Goal: Information Seeking & Learning: Learn about a topic

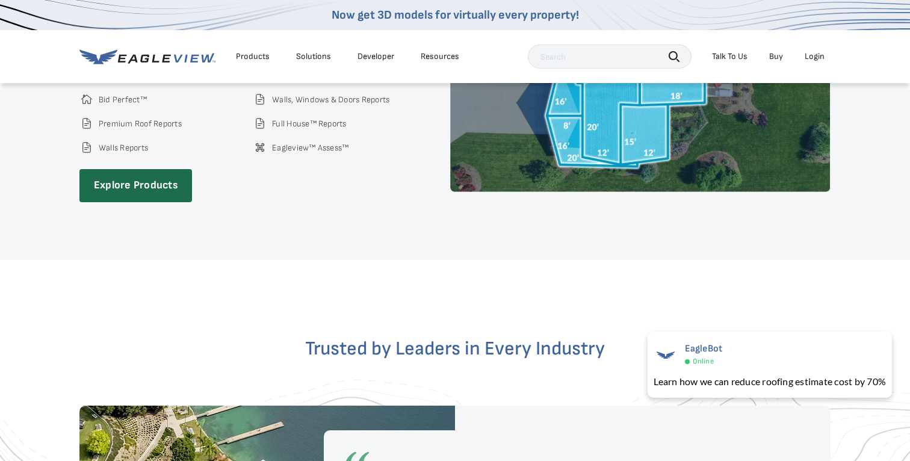
scroll to position [1881, 0]
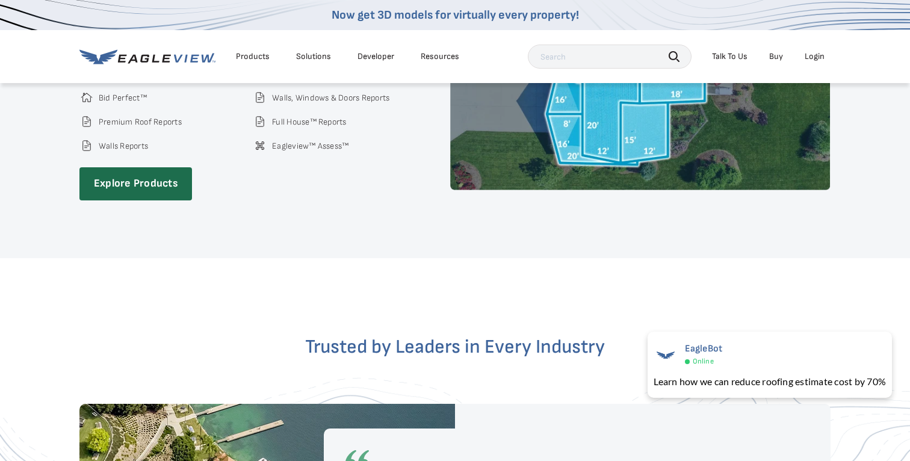
click at [252, 57] on div "Products" at bounding box center [253, 56] width 34 height 11
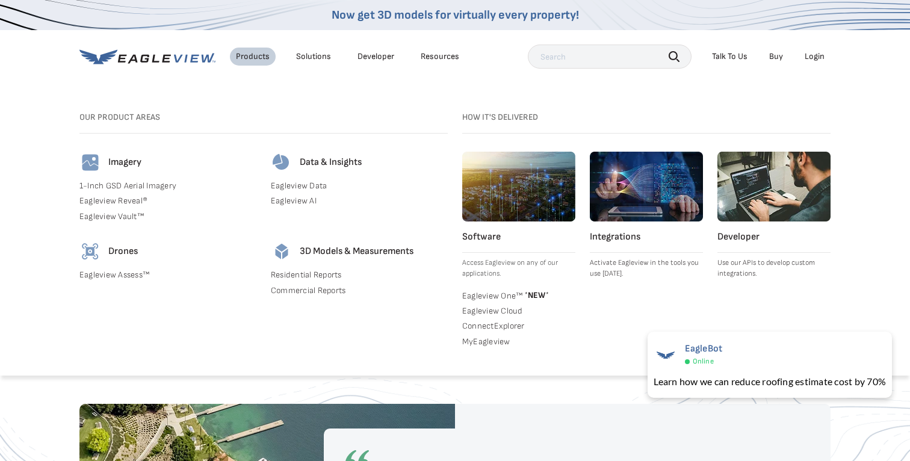
click at [127, 180] on link "1-Inch GSD Aerial Imagery" at bounding box center [167, 185] width 177 height 11
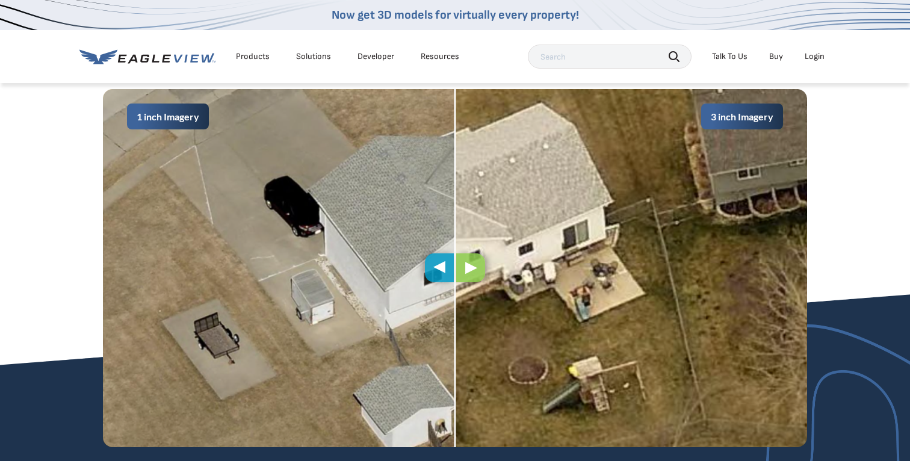
scroll to position [640, 0]
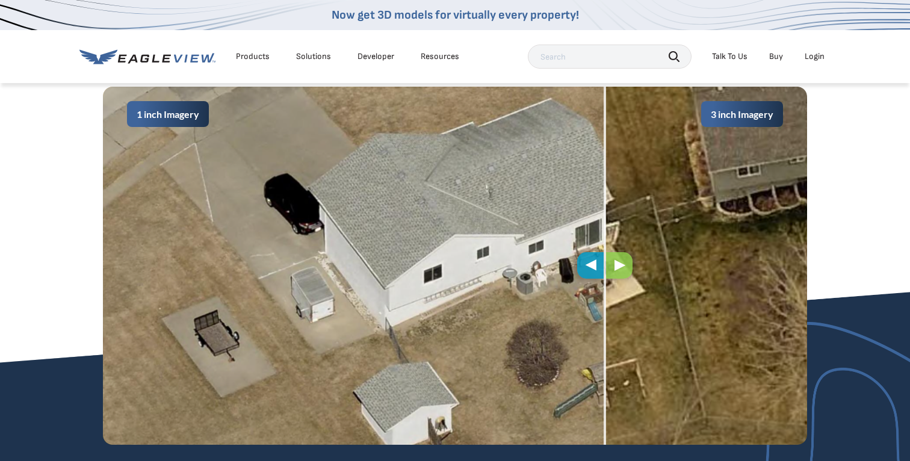
drag, startPoint x: 452, startPoint y: 267, endPoint x: 465, endPoint y: 268, distance: 12.6
click at [603, 259] on span at bounding box center [604, 266] width 2 height 358
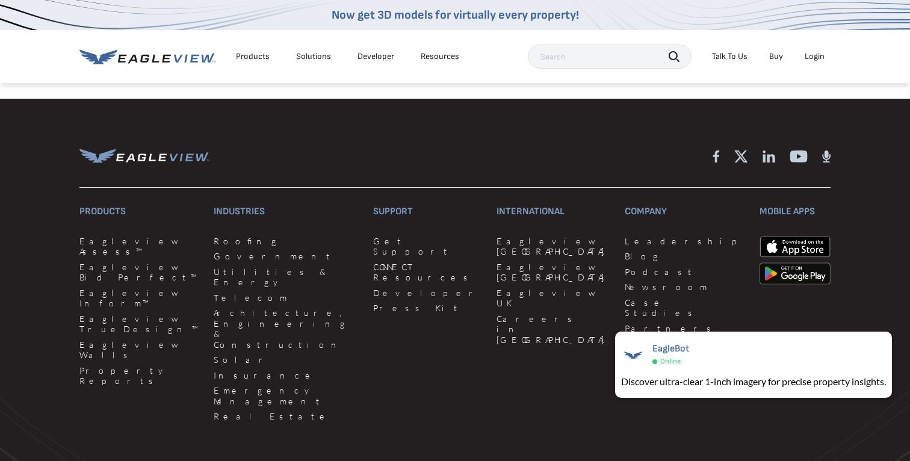
scroll to position [3756, 0]
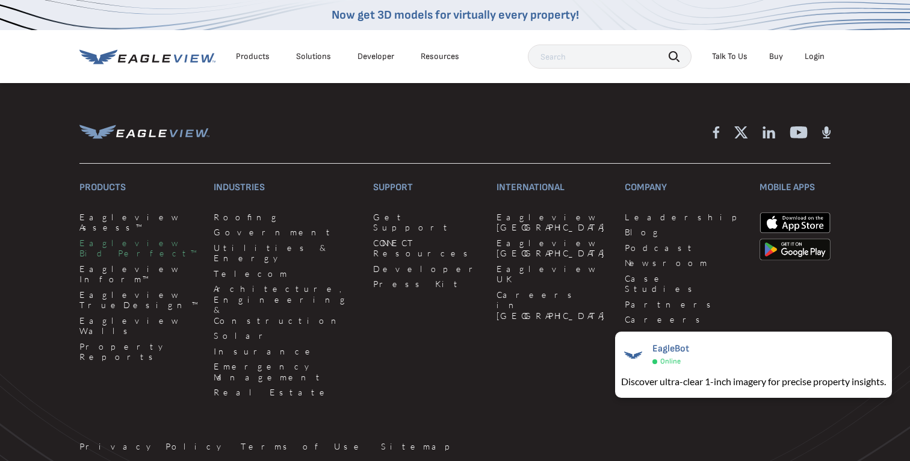
click at [140, 238] on link "Eagleview Bid Perfect™" at bounding box center [139, 248] width 120 height 21
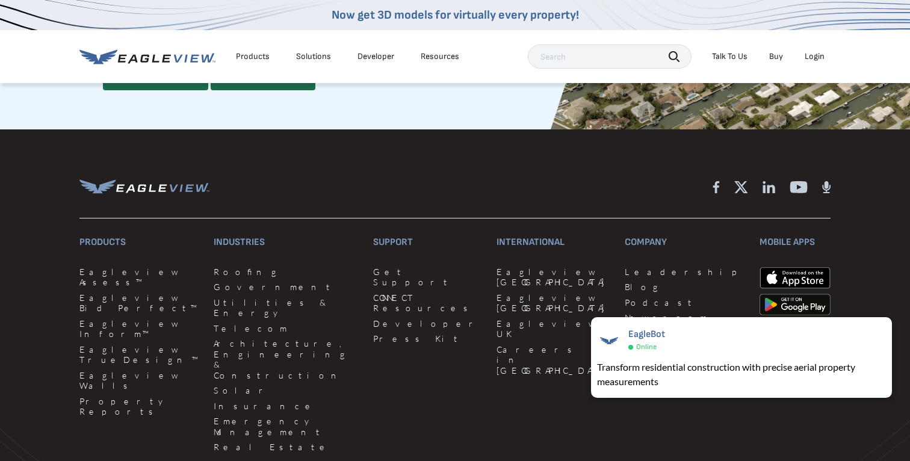
scroll to position [3332, 0]
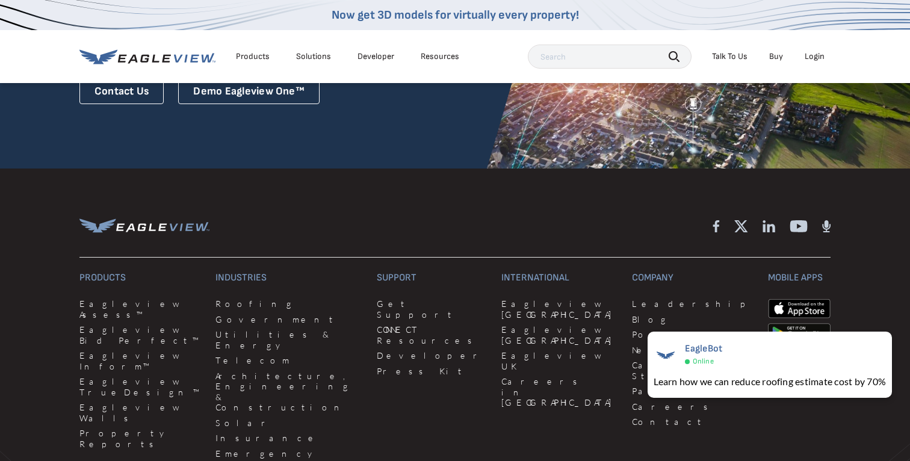
scroll to position [3068, 0]
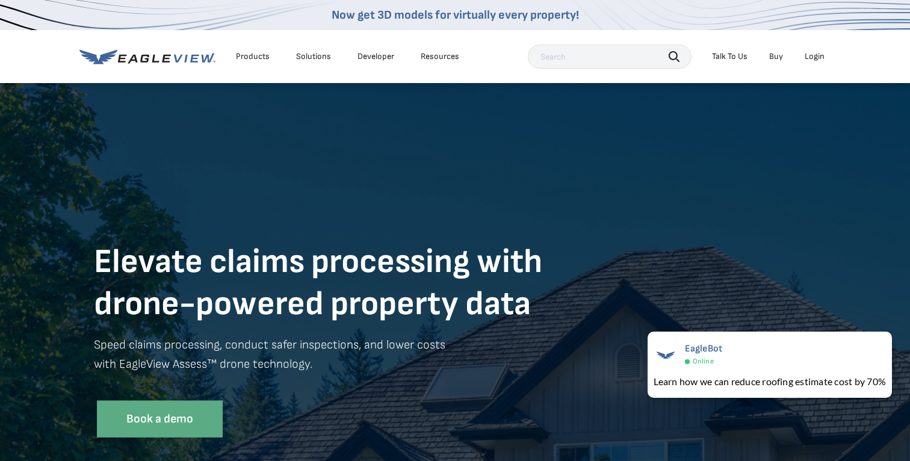
click at [250, 56] on div "Products" at bounding box center [253, 56] width 34 height 11
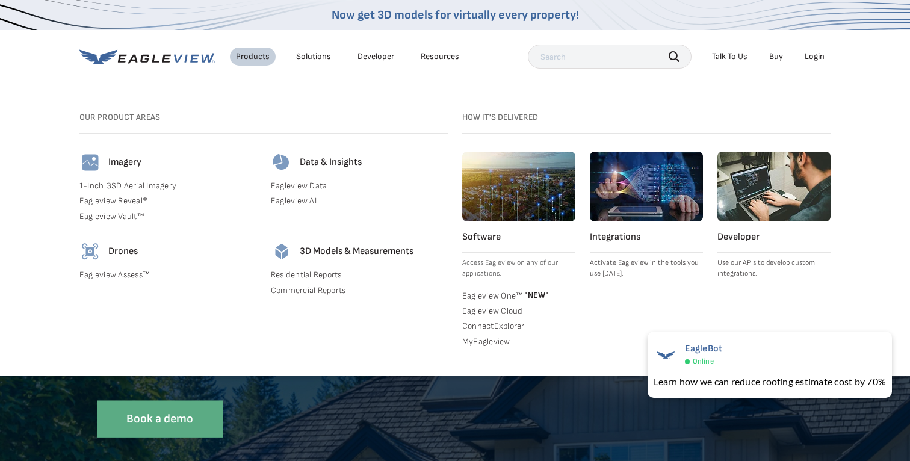
click at [121, 168] on div "Imagery" at bounding box center [167, 163] width 177 height 22
click at [92, 170] on img at bounding box center [90, 163] width 22 height 22
click at [120, 162] on h4 "Imagery" at bounding box center [124, 162] width 33 height 12
click at [124, 196] on link "Eagleview Reveal®" at bounding box center [167, 201] width 177 height 11
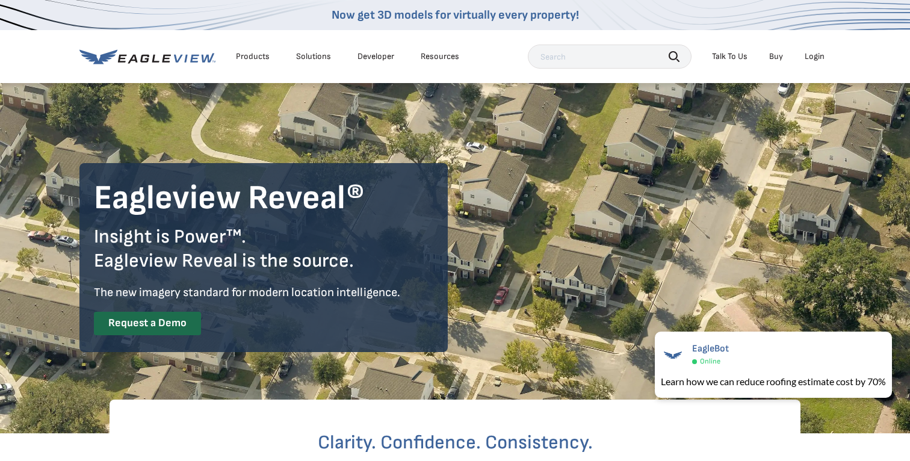
click at [249, 57] on div "Products" at bounding box center [253, 56] width 34 height 11
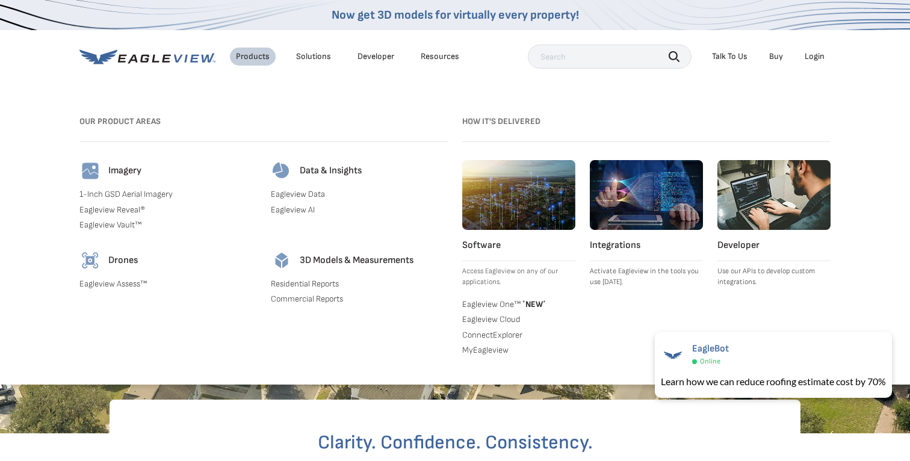
click at [123, 224] on link "Eagleview Vault™" at bounding box center [167, 225] width 177 height 11
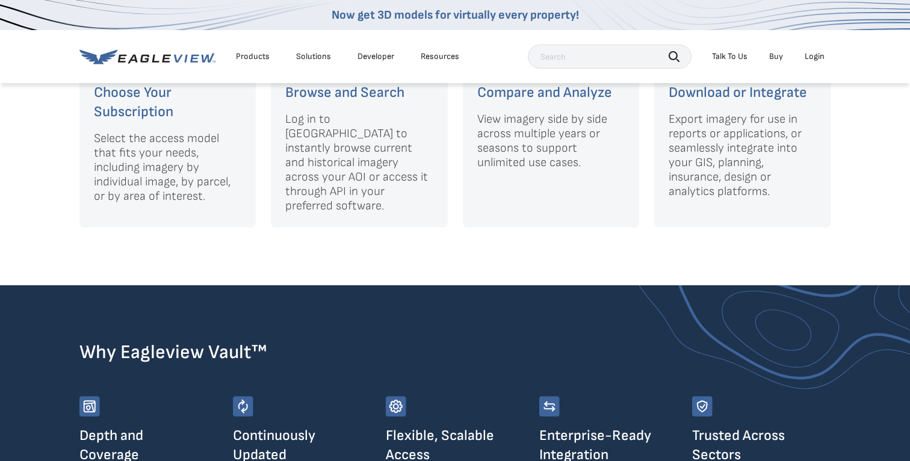
scroll to position [1616, 0]
